Goal: Task Accomplishment & Management: Complete application form

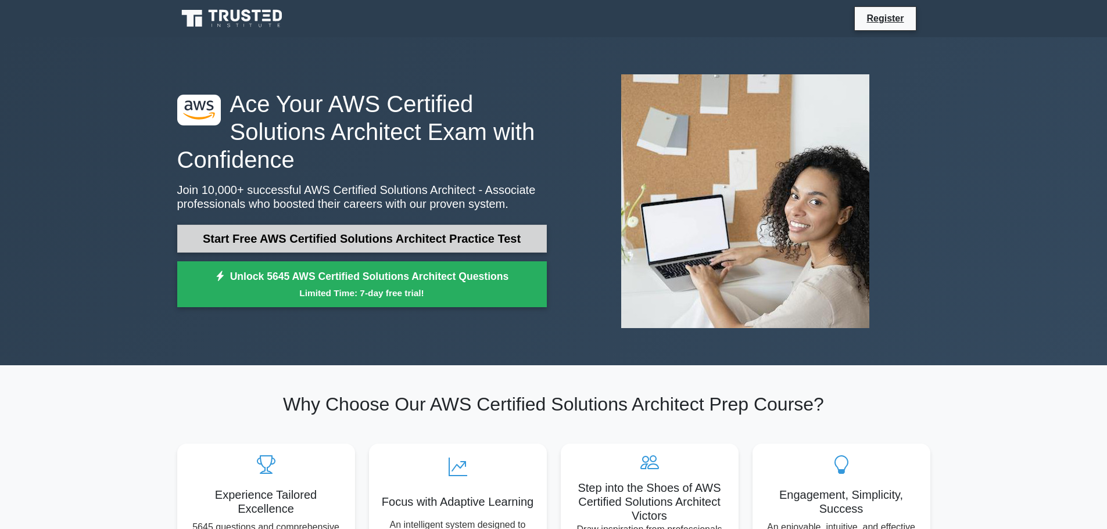
click at [323, 237] on link "Start Free AWS Certified Solutions Architect Practice Test" at bounding box center [362, 239] width 370 height 28
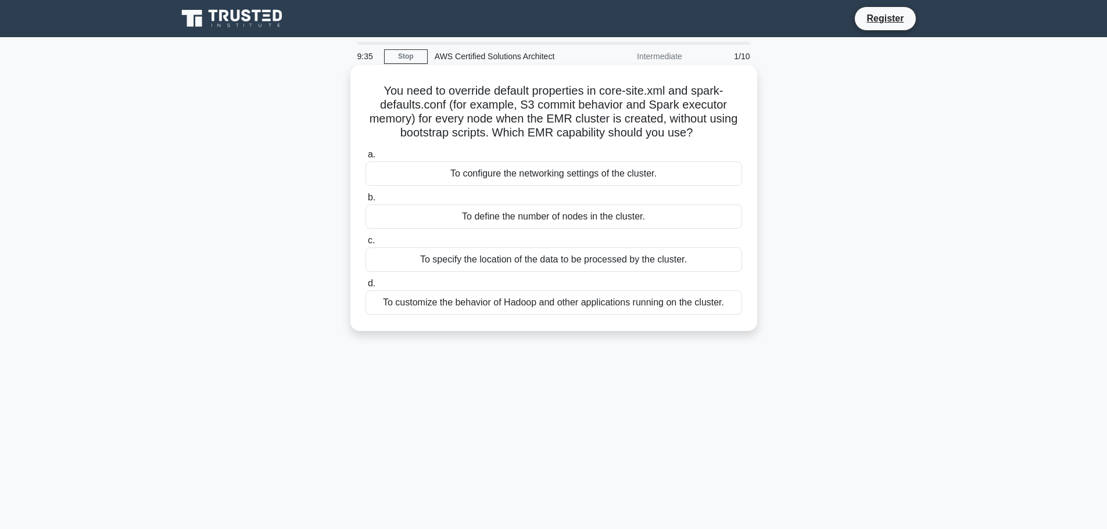
click at [542, 218] on div "To define the number of nodes in the cluster." at bounding box center [554, 217] width 377 height 24
click at [366, 202] on input "b. To define the number of nodes in the cluster." at bounding box center [366, 198] width 0 height 8
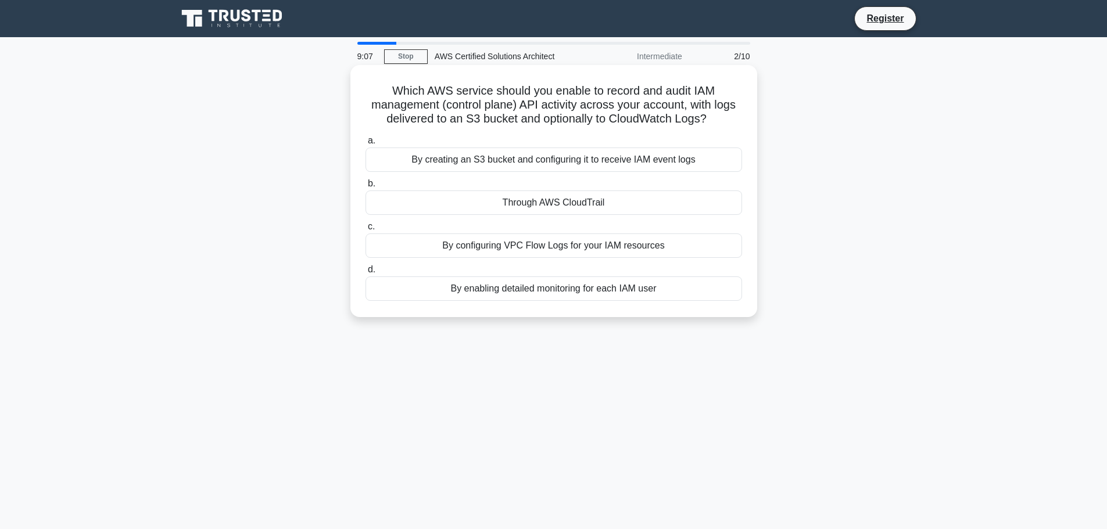
click at [528, 252] on div "By configuring VPC Flow Logs for your IAM resources" at bounding box center [554, 246] width 377 height 24
click at [366, 231] on input "c. By configuring VPC Flow Logs for your IAM resources" at bounding box center [366, 227] width 0 height 8
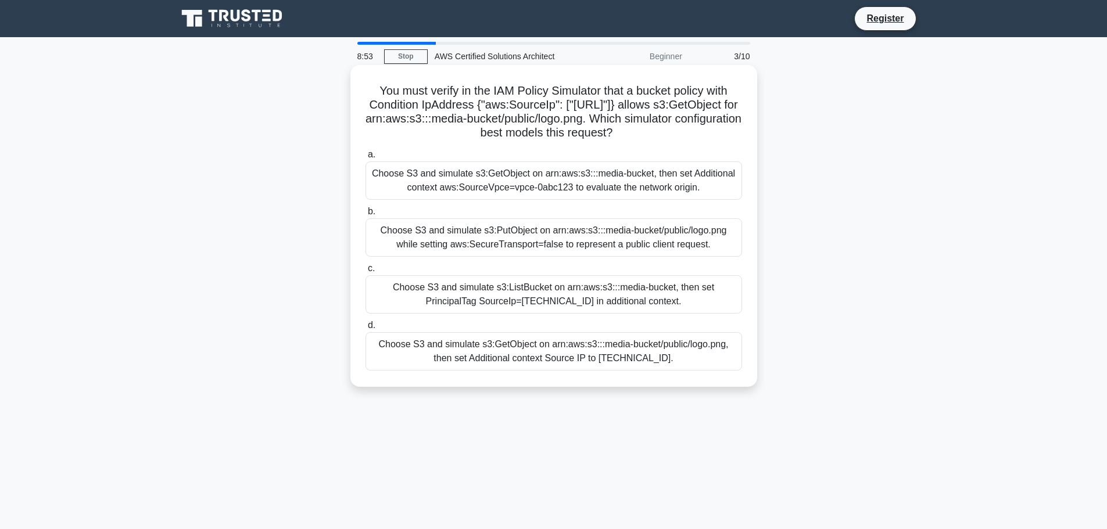
click at [528, 246] on div "Choose S3 and simulate s3:PutObject on arn:aws:s3:::media-bucket/public/logo.pn…" at bounding box center [554, 238] width 377 height 38
click at [366, 216] on input "b. Choose S3 and simulate s3:PutObject on arn:aws:s3:::media-bucket/public/logo…" at bounding box center [366, 212] width 0 height 8
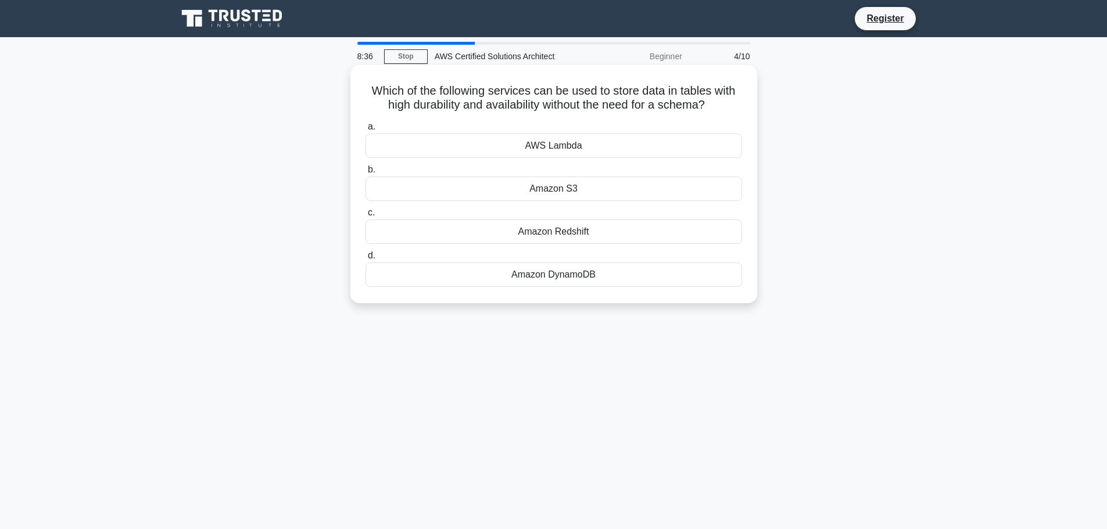
click at [610, 275] on div "Amazon DynamoDB" at bounding box center [554, 275] width 377 height 24
click at [366, 260] on input "d. Amazon DynamoDB" at bounding box center [366, 256] width 0 height 8
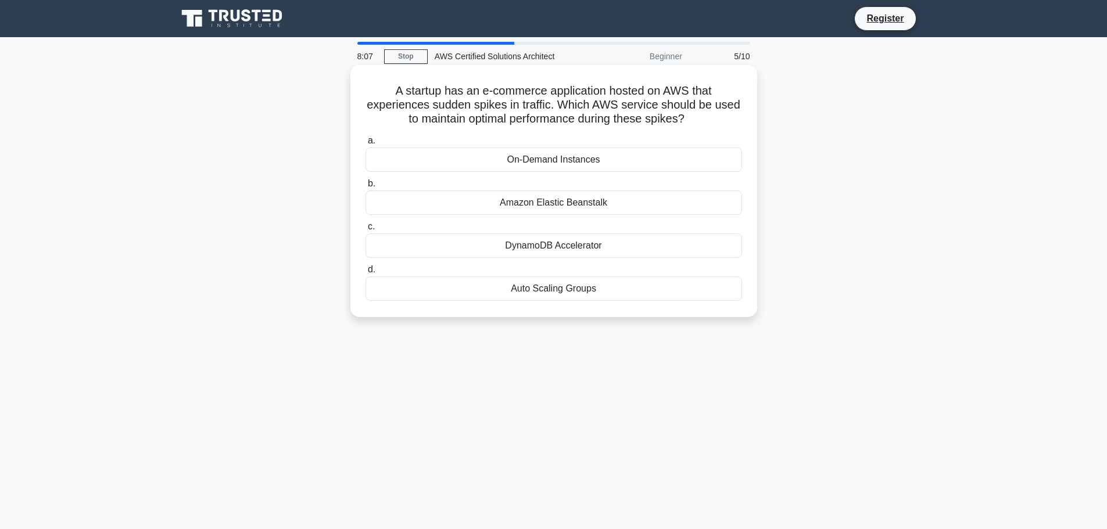
click at [584, 287] on div "Auto Scaling Groups" at bounding box center [554, 289] width 377 height 24
click at [366, 274] on input "d. Auto Scaling Groups" at bounding box center [366, 270] width 0 height 8
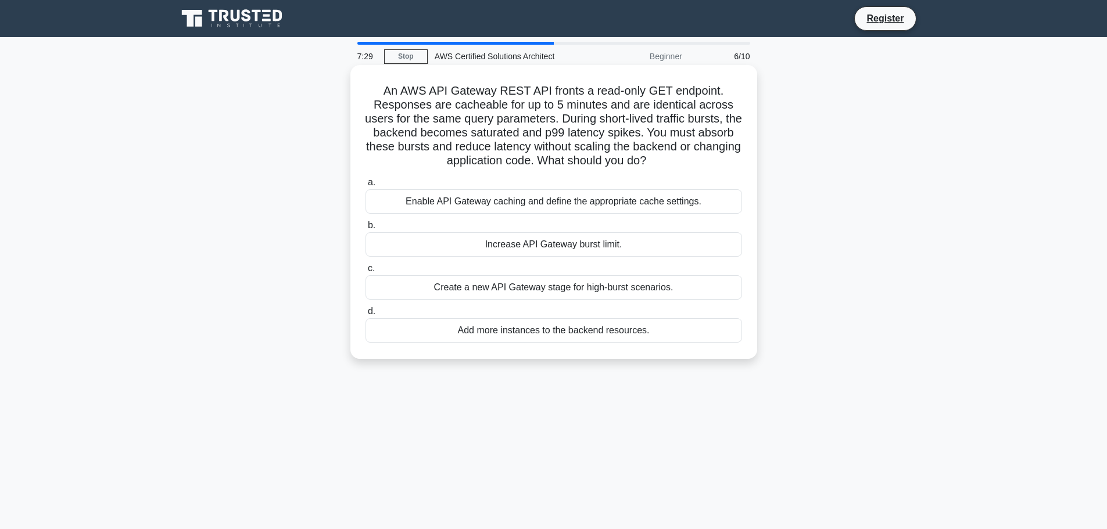
click at [581, 246] on div "Increase API Gateway burst limit." at bounding box center [554, 244] width 377 height 24
click at [366, 230] on input "b. Increase API Gateway burst limit." at bounding box center [366, 226] width 0 height 8
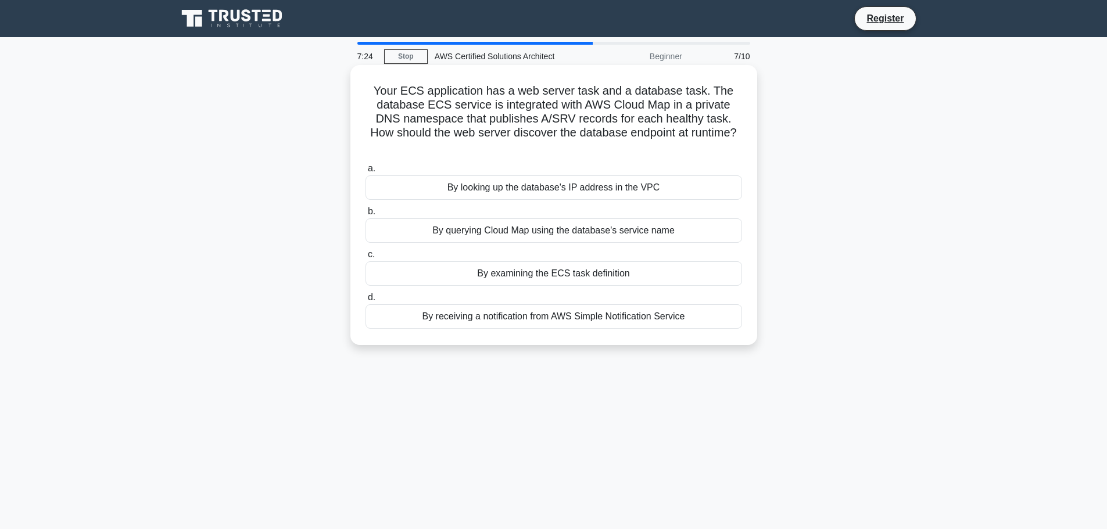
click at [579, 234] on div "By querying Cloud Map using the database's service name" at bounding box center [554, 231] width 377 height 24
click at [366, 216] on input "b. By querying Cloud Map using the database's service name" at bounding box center [366, 212] width 0 height 8
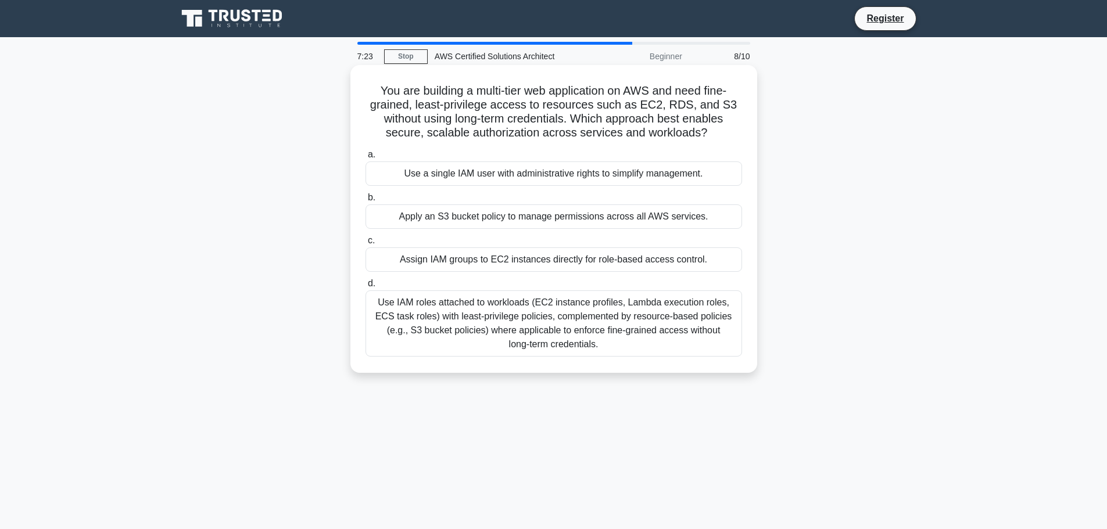
click at [576, 218] on div "Apply an S3 bucket policy to manage permissions across all AWS services." at bounding box center [554, 217] width 377 height 24
click at [366, 202] on input "b. Apply an S3 bucket policy to manage permissions across all AWS services." at bounding box center [366, 198] width 0 height 8
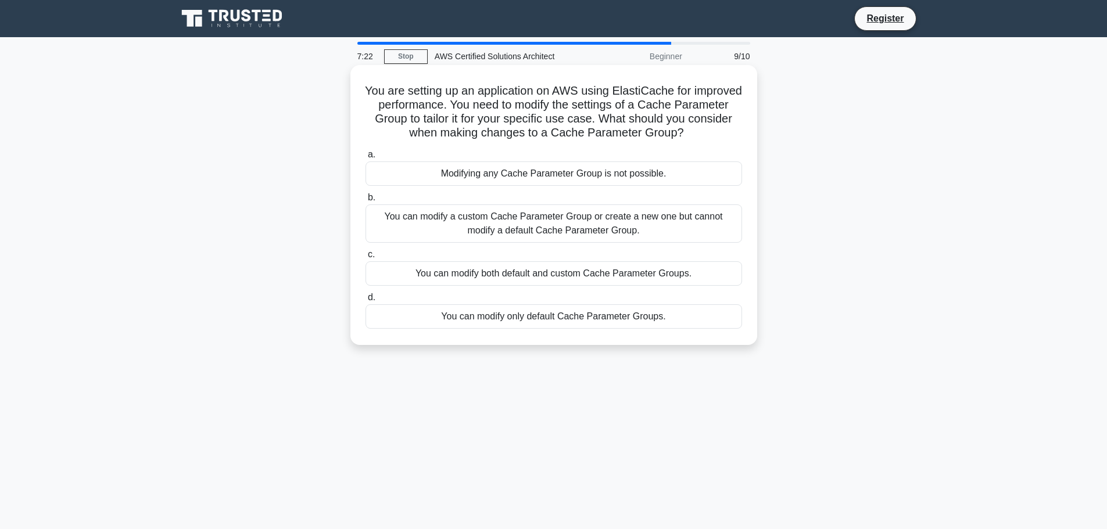
click at [567, 178] on div "Modifying any Cache Parameter Group is not possible." at bounding box center [554, 174] width 377 height 24
click at [366, 159] on input "a. Modifying any Cache Parameter Group is not possible." at bounding box center [366, 155] width 0 height 8
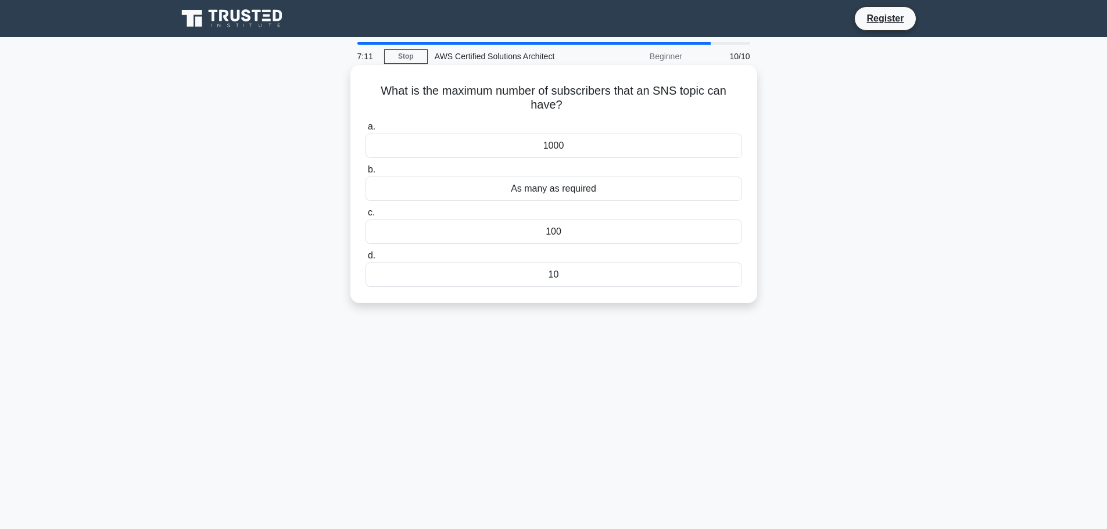
click at [582, 194] on div "As many as required" at bounding box center [554, 189] width 377 height 24
click at [366, 174] on input "b. As many as required" at bounding box center [366, 170] width 0 height 8
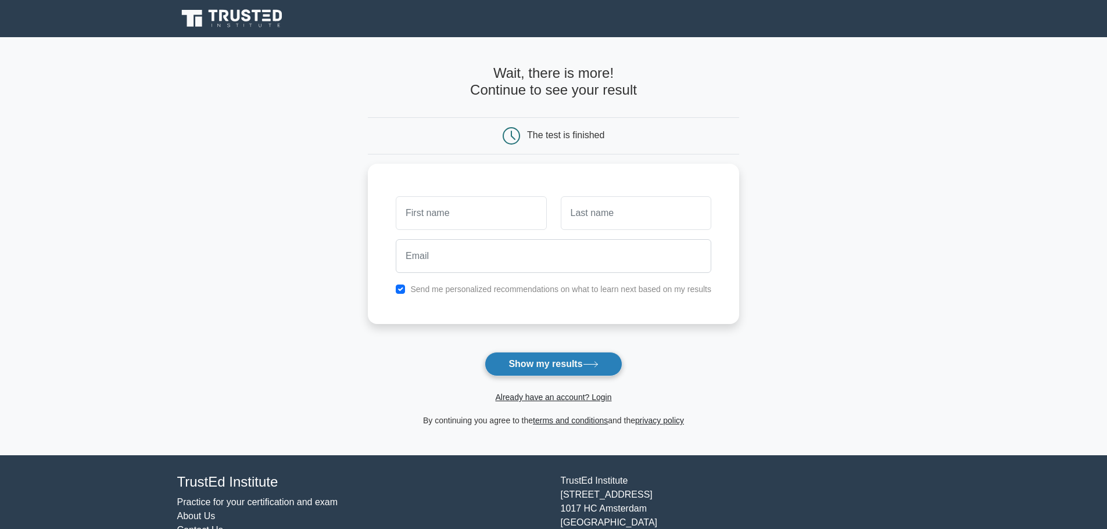
click at [557, 367] on button "Show my results" at bounding box center [553, 364] width 137 height 24
type input "vvv"
click at [601, 218] on input "text" at bounding box center [636, 211] width 151 height 34
type input "vvv"
click at [559, 363] on button "Show my results" at bounding box center [553, 364] width 137 height 24
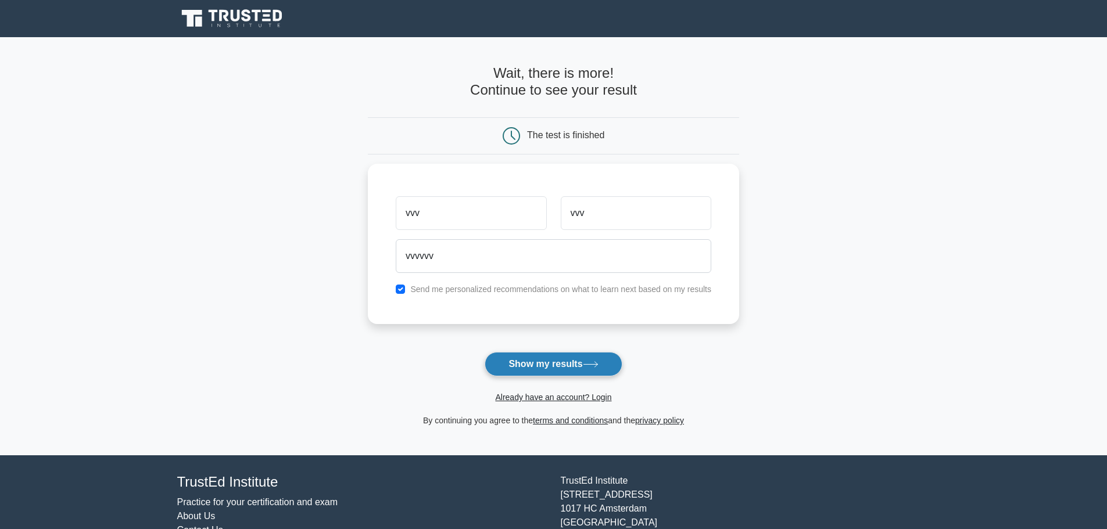
click at [546, 362] on button "Show my results" at bounding box center [553, 364] width 137 height 24
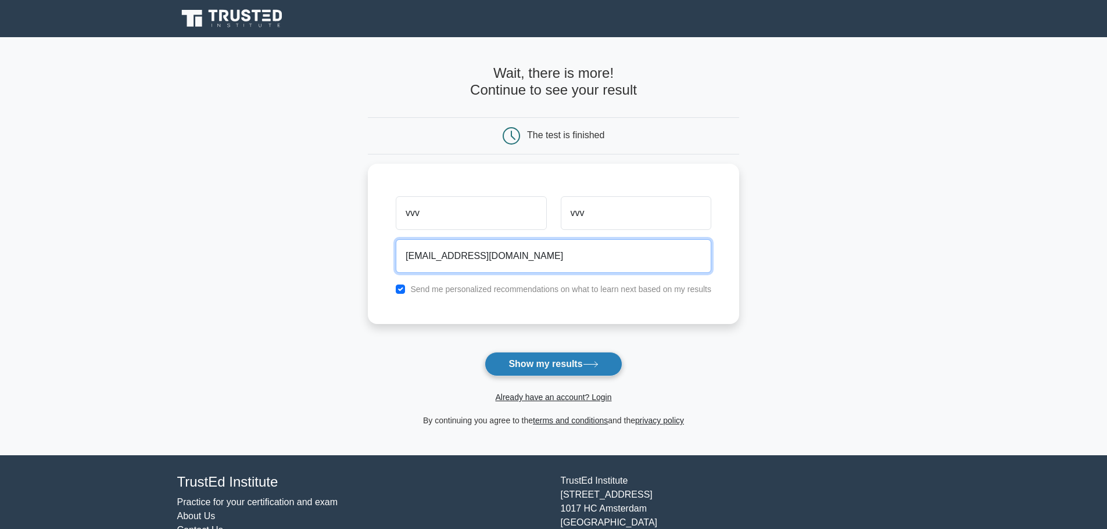
type input "vvvvvv@gmil.com"
click at [548, 370] on button "Show my results" at bounding box center [553, 364] width 137 height 24
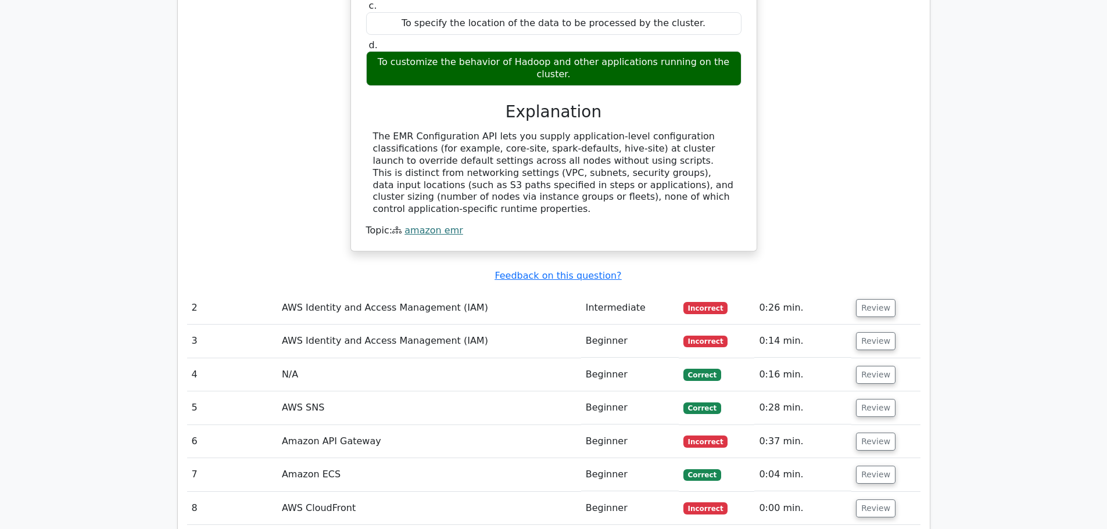
scroll to position [1220, 0]
